Goal: Find specific page/section: Find specific page/section

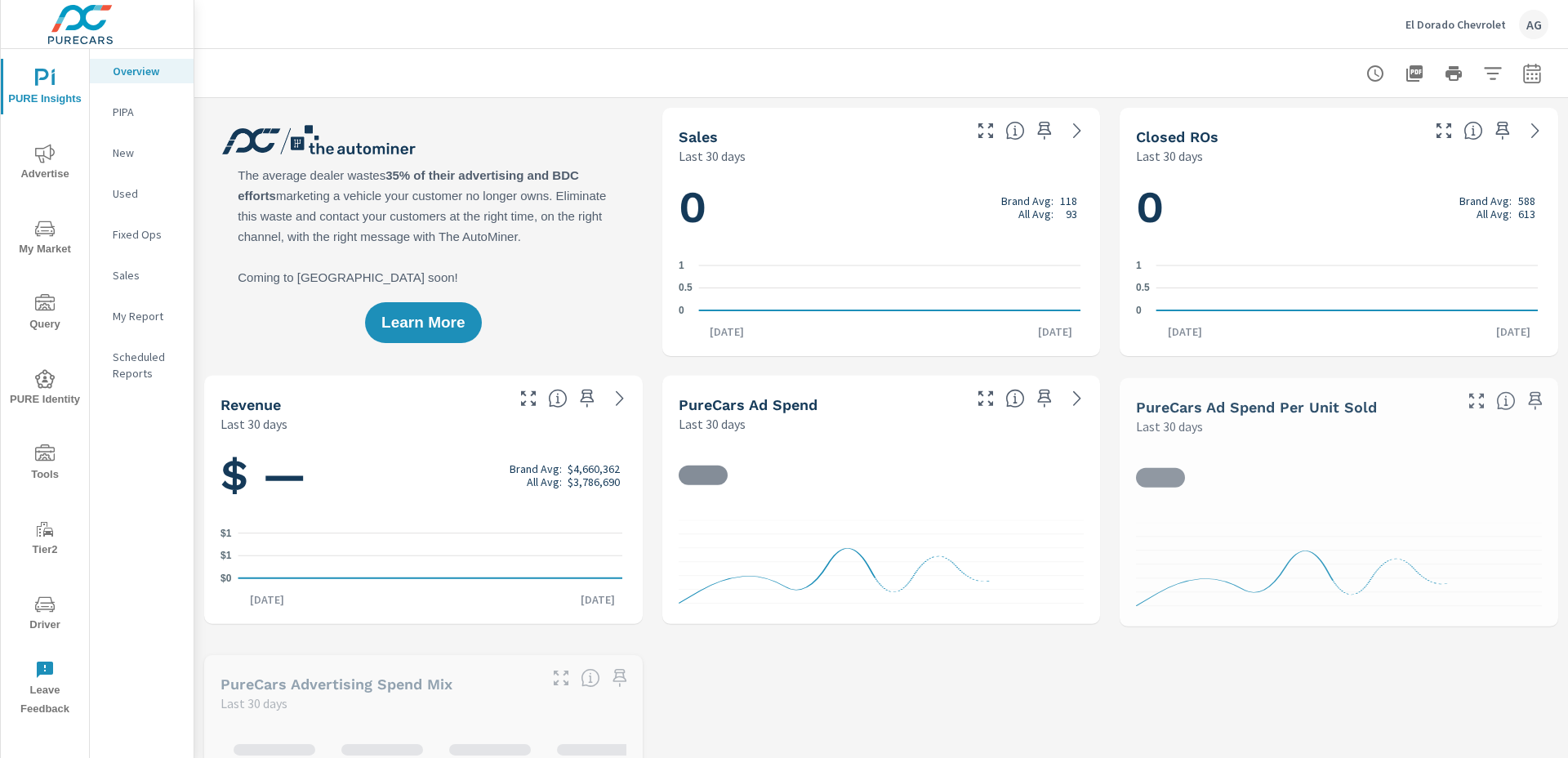
click at [66, 606] on span "Driver" at bounding box center [45, 615] width 78 height 40
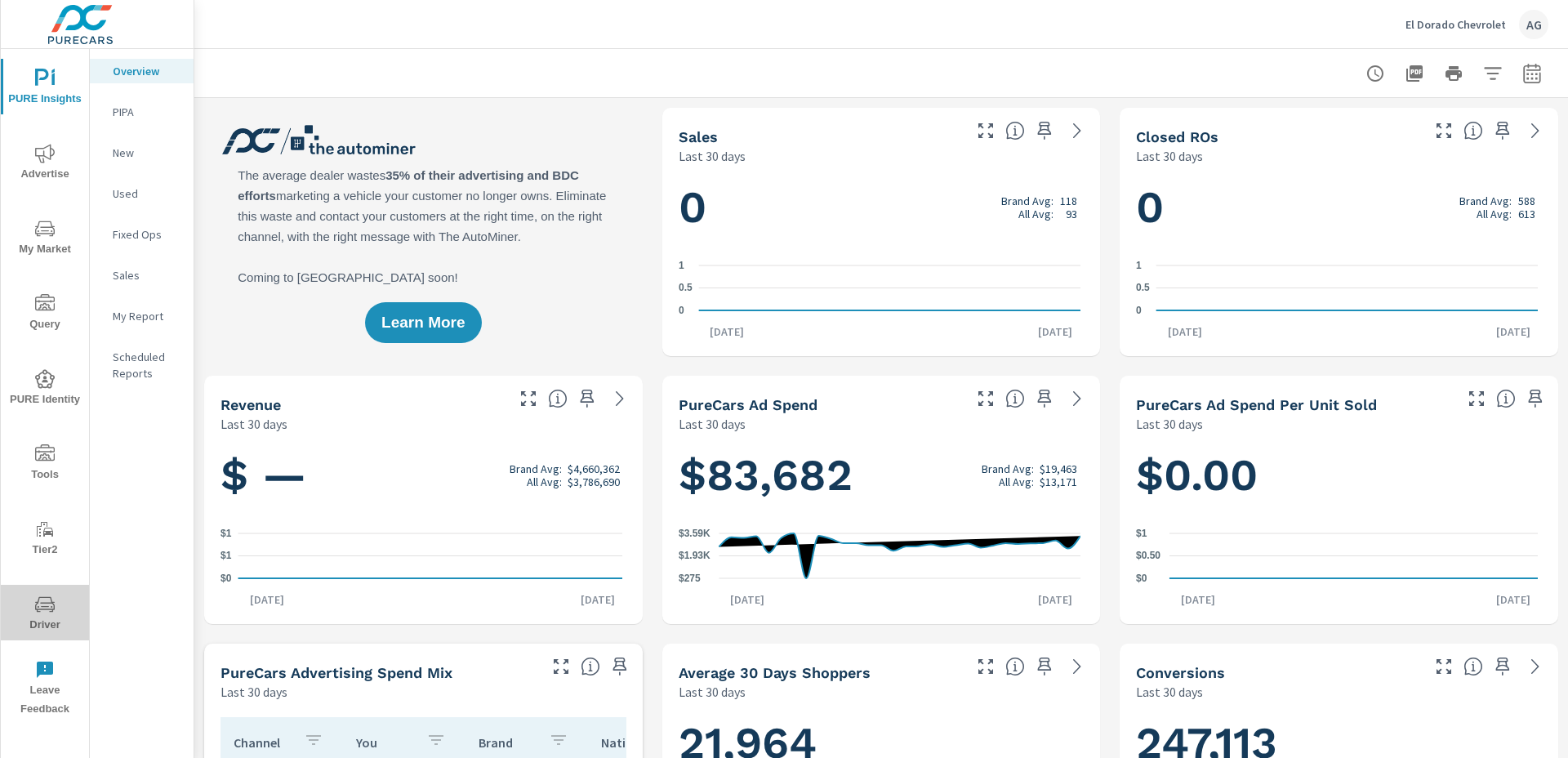
click at [28, 605] on span "Driver" at bounding box center [45, 615] width 78 height 40
